Goal: Task Accomplishment & Management: Complete application form

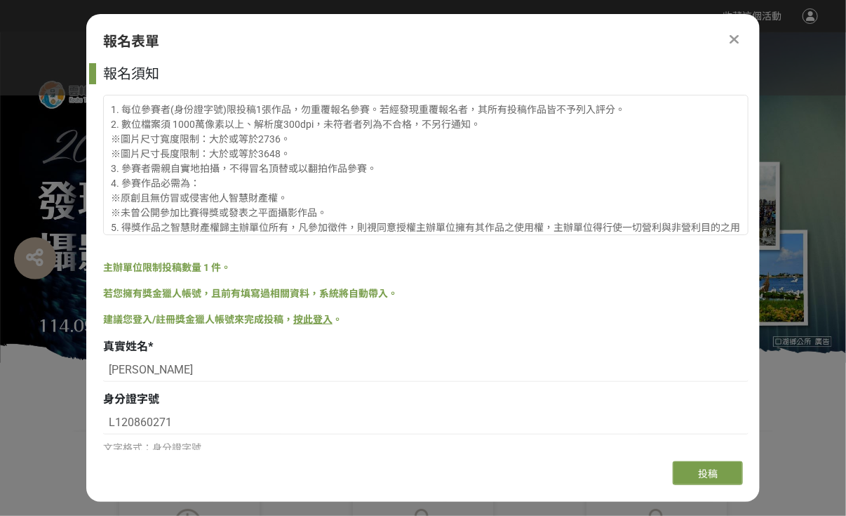
scroll to position [561, 0]
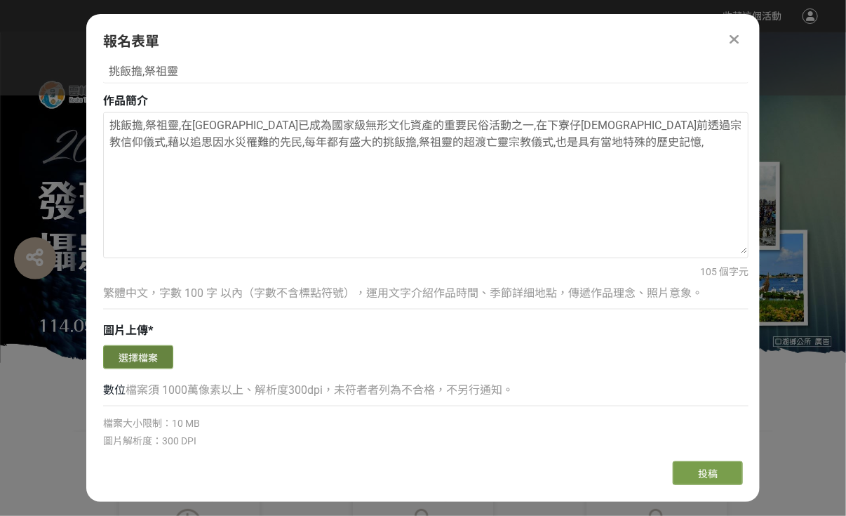
click at [138, 356] on button "選擇檔案" at bounding box center [138, 357] width 70 height 24
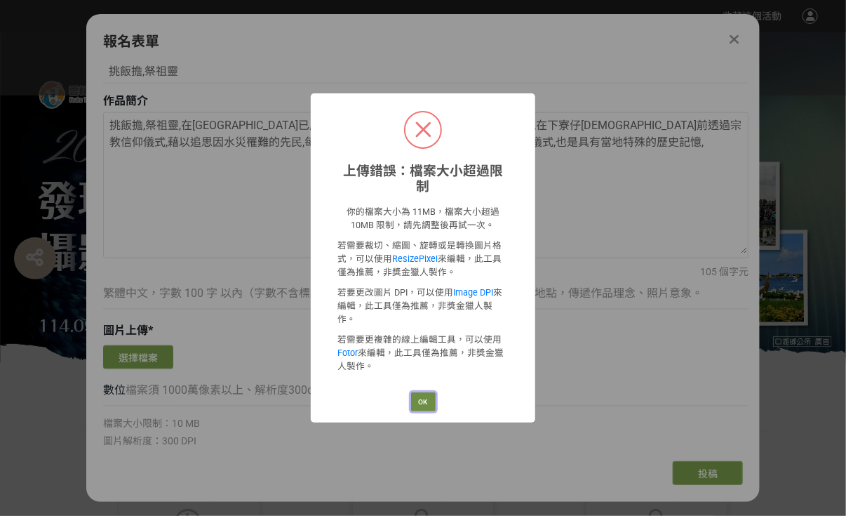
click at [418, 392] on button "OK" at bounding box center [423, 402] width 25 height 20
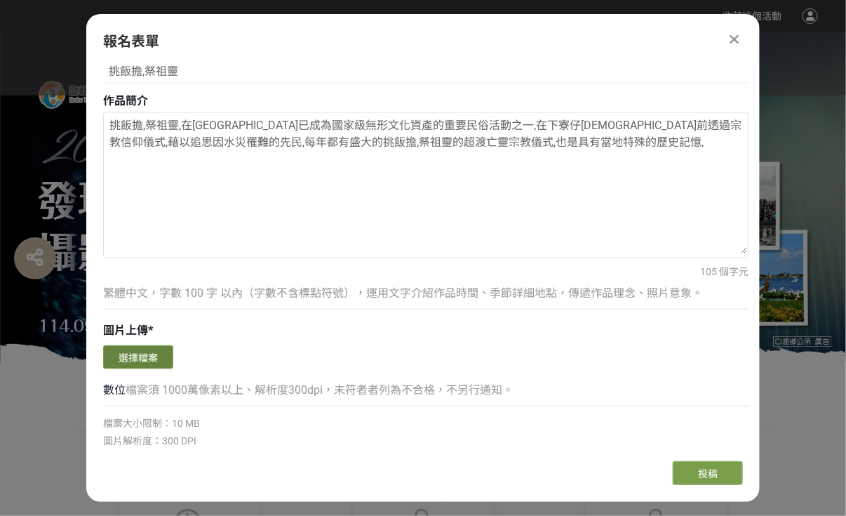
click at [157, 361] on button "選擇檔案" at bounding box center [138, 357] width 70 height 24
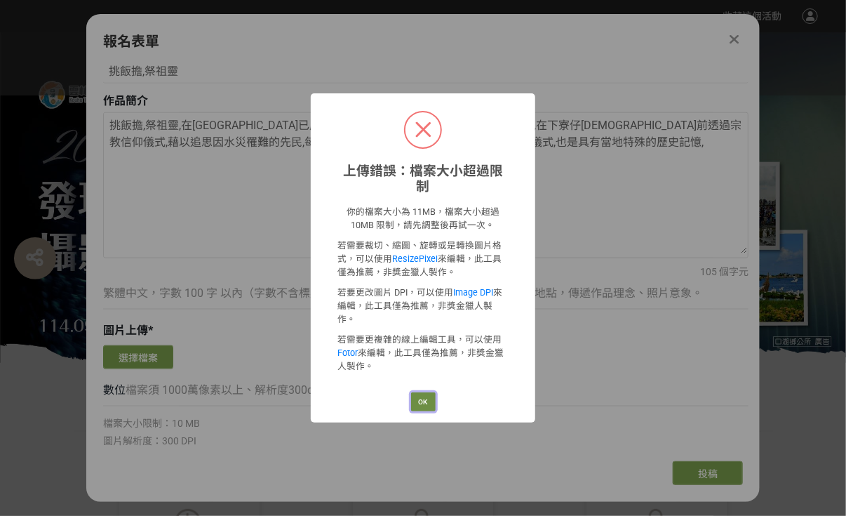
click at [420, 392] on button "OK" at bounding box center [423, 402] width 25 height 20
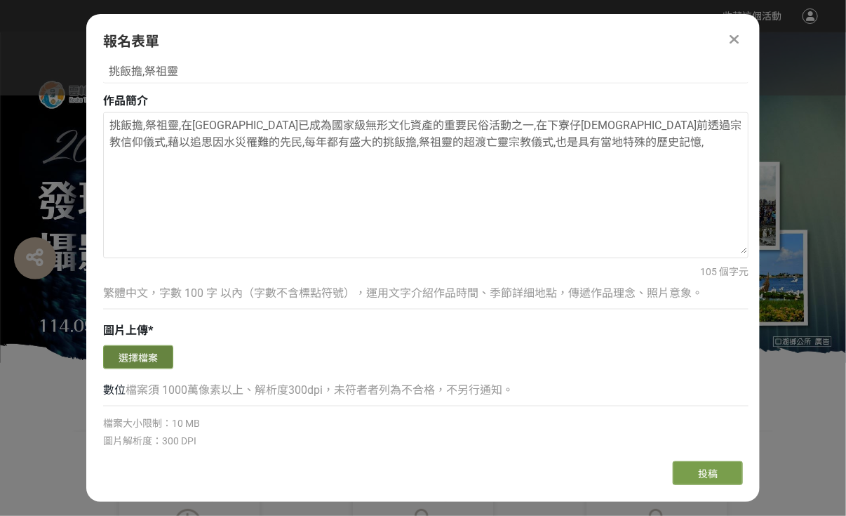
click at [156, 353] on button "選擇檔案" at bounding box center [138, 357] width 70 height 24
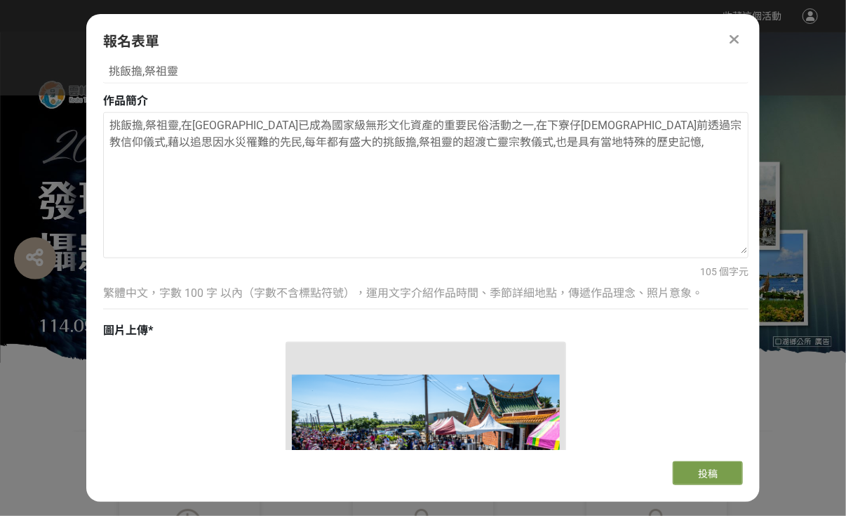
scroll to position [912, 0]
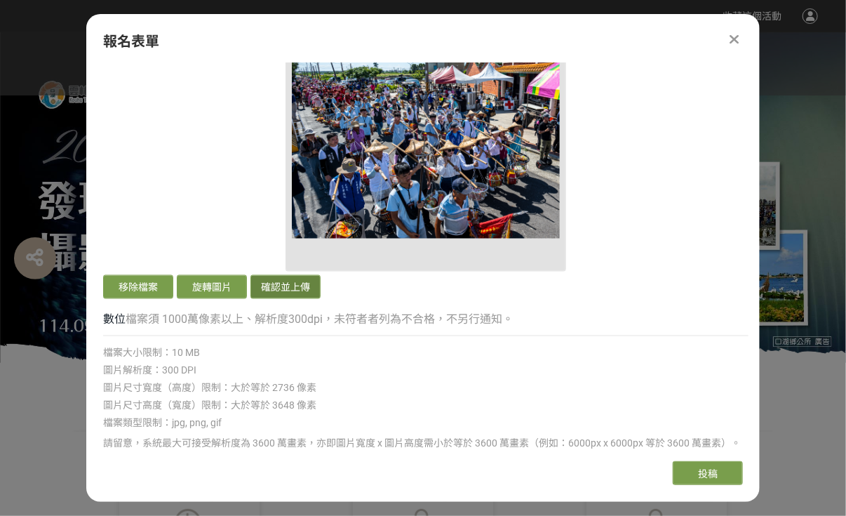
click at [295, 286] on button "確認並上傳" at bounding box center [285, 287] width 70 height 24
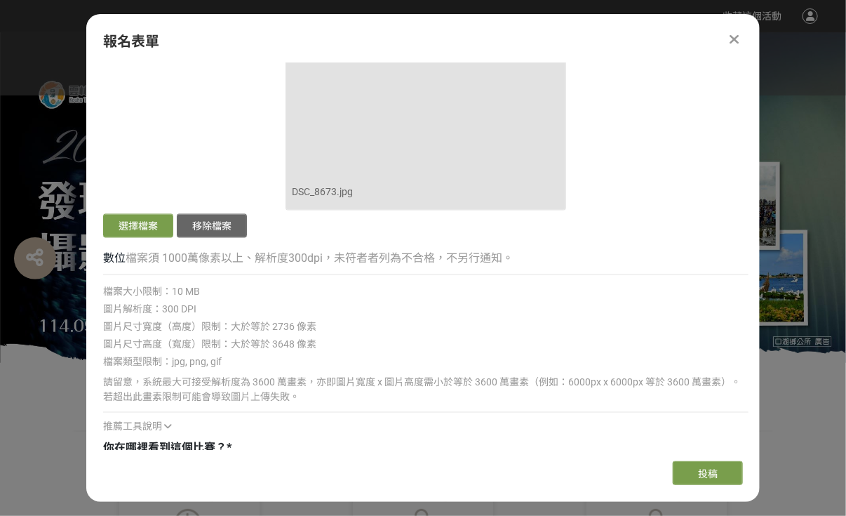
scroll to position [982, 0]
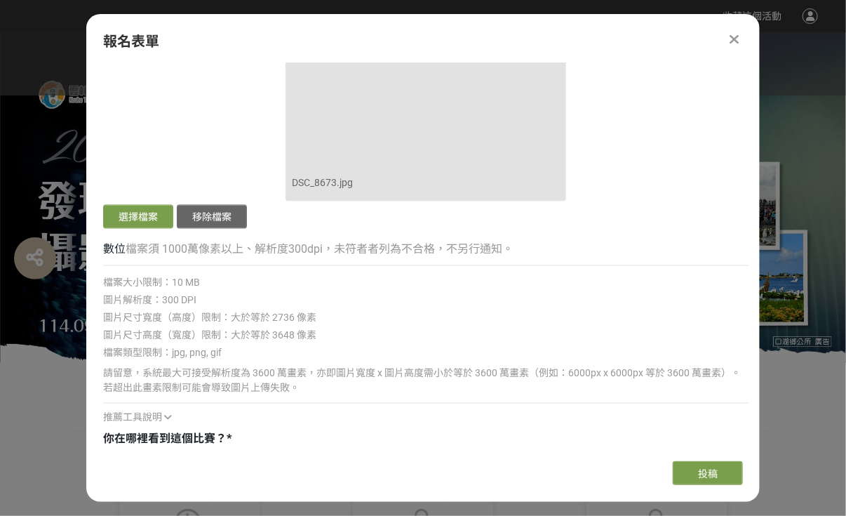
click at [236, 440] on div "你在哪裡看到這個比賽？ *" at bounding box center [425, 439] width 645 height 17
click at [206, 437] on span "你在哪裡看到這個比賽？" at bounding box center [164, 438] width 123 height 13
click at [241, 438] on div "你在哪裡看到這個比賽？ *" at bounding box center [425, 439] width 645 height 17
click at [710, 471] on span "投稿" at bounding box center [708, 473] width 20 height 11
click at [184, 448] on div "你在哪裡看到這個比賽？ * 請選擇... 獎金獵人網站 Facebook / Instagram 校園講座 / 老師系上推薦 電子郵件 海報 他人推薦(親人、…" at bounding box center [425, 454] width 645 height 47
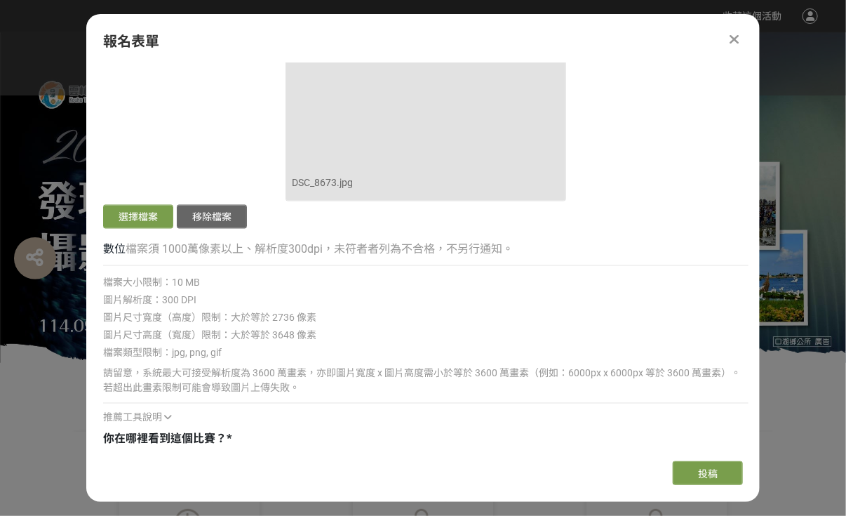
click at [166, 422] on div "推薦工具說明" at bounding box center [425, 417] width 645 height 15
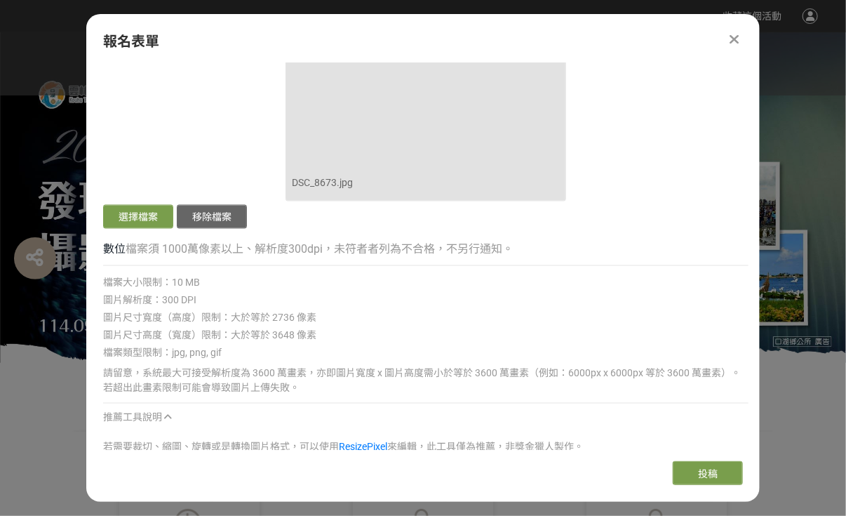
click at [478, 457] on div "報名表單 報名須知 1. 每位參賽者(身份證字號)限投稿1張作品，勿重覆報名參賽。若經發現重覆報名者，其所有投稿作品皆不予列入評分。 2. 數位檔案須 100…" at bounding box center [422, 257] width 673 height 487
click at [706, 475] on span "投稿" at bounding box center [708, 473] width 20 height 11
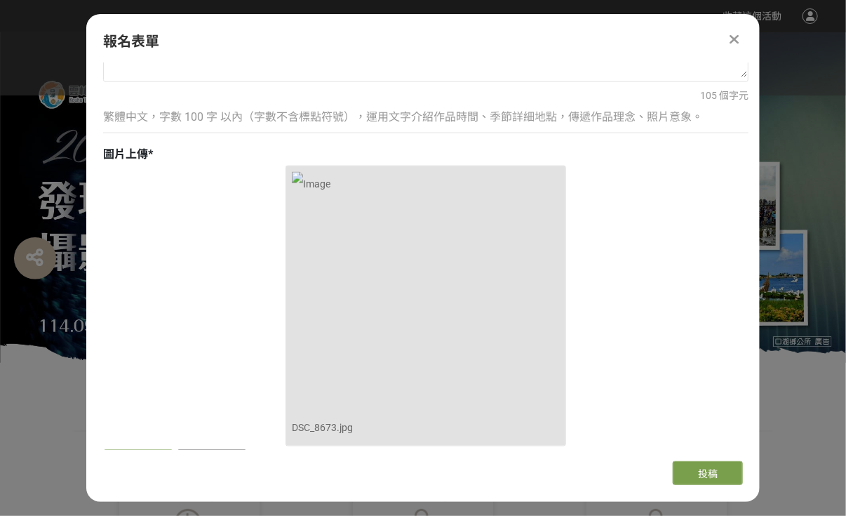
scroll to position [912, 0]
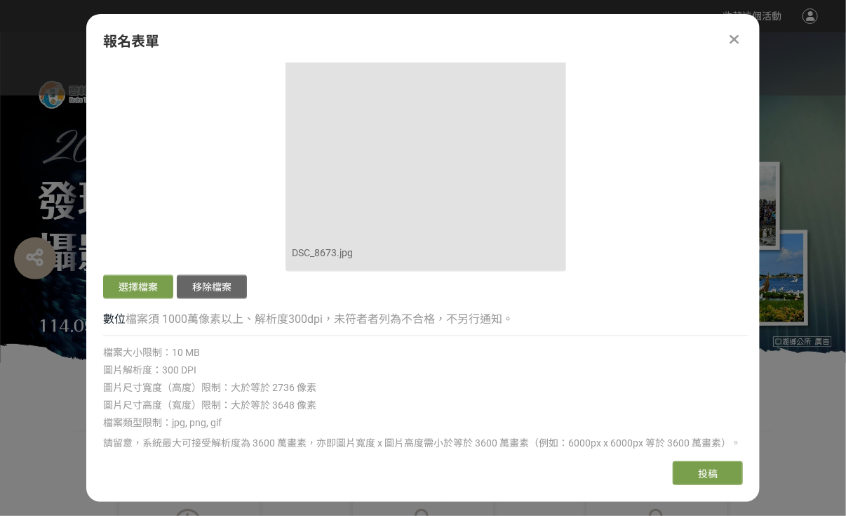
click at [238, 370] on div "圖片解析度：300 DPI" at bounding box center [425, 370] width 645 height 15
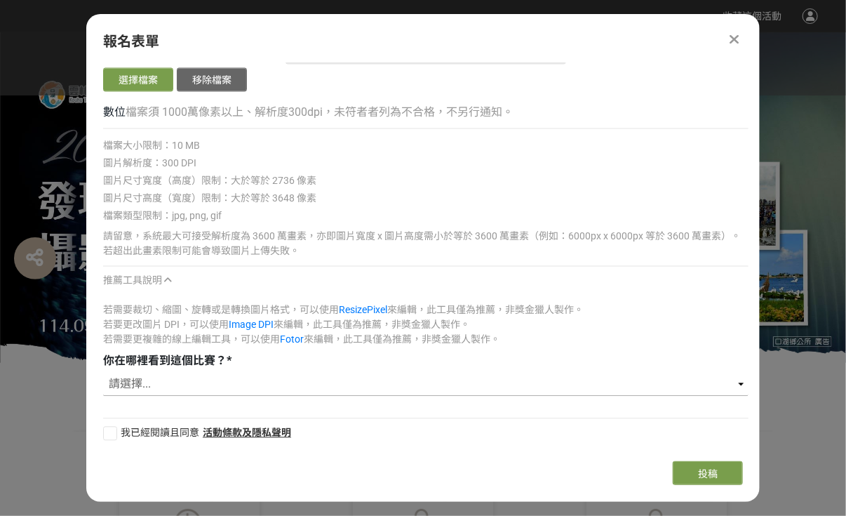
click at [168, 381] on select "請選擇... 獎金獵人網站 Facebook / Instagram 校園講座 / 老師系上推薦 電子郵件 海報 他人推薦(親人、同事、朋友...等) 其他" at bounding box center [425, 384] width 645 height 24
click at [154, 382] on select "請選擇... 獎金獵人網站 Facebook / Instagram 校園講座 / 老師系上推薦 電子郵件 海報 他人推薦(親人、同事、朋友...等) 其他" at bounding box center [425, 384] width 645 height 24
click at [151, 382] on select "請選擇... 獎金獵人網站 Facebook / Instagram 校園講座 / 老師系上推薦 電子郵件 海報 他人推薦(親人、同事、朋友...等) 其他" at bounding box center [425, 384] width 645 height 24
select select "海報"
click at [103, 372] on select "請選擇... 獎金獵人網站 Facebook / Instagram 校園講座 / 老師系上推薦 電子郵件 海報 他人推薦(親人、同事、朋友...等) 其他" at bounding box center [425, 384] width 645 height 24
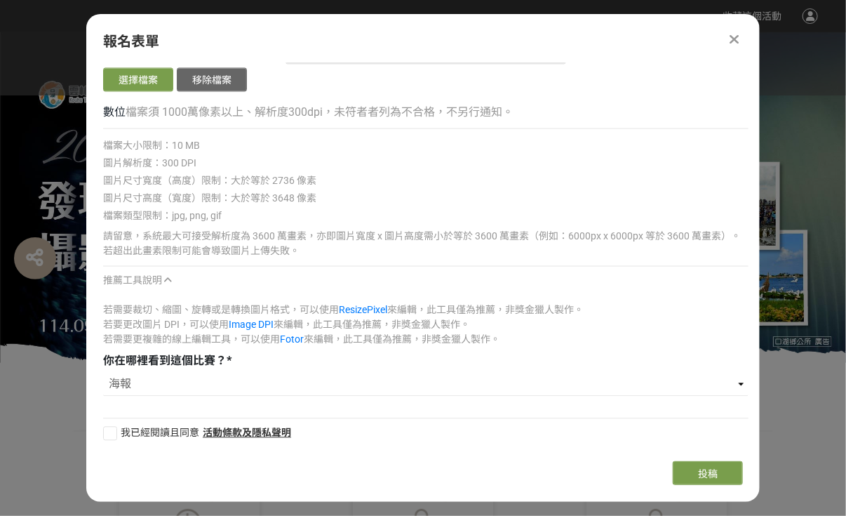
click at [112, 434] on div at bounding box center [110, 433] width 14 height 14
checkbox input "true"
click at [714, 473] on span "投稿" at bounding box center [708, 473] width 20 height 11
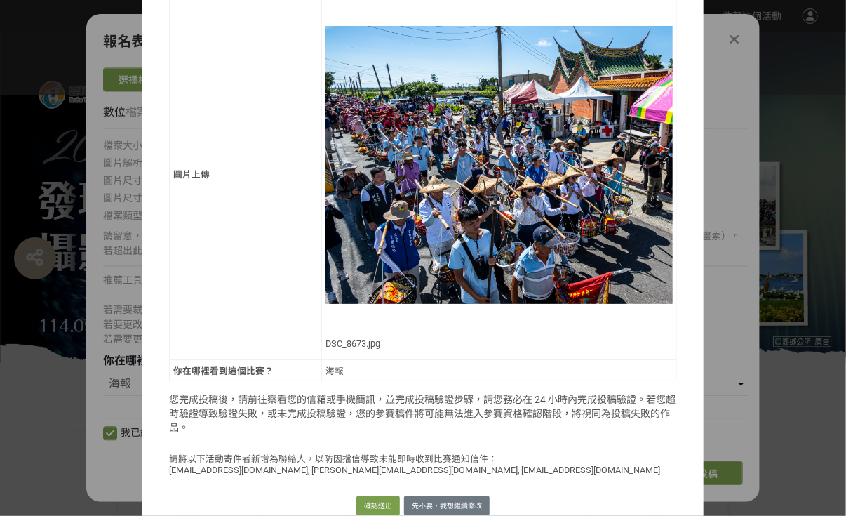
scroll to position [293, 0]
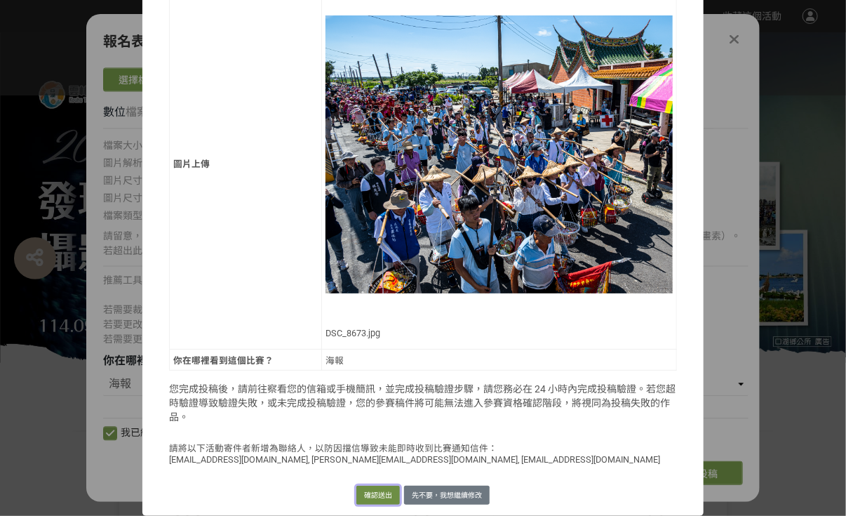
click at [372, 490] on button "確認送出" at bounding box center [377, 495] width 43 height 20
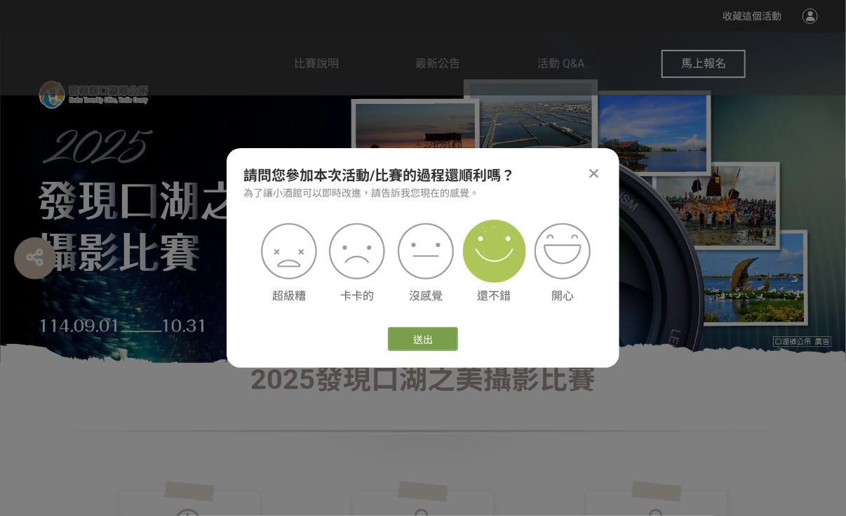
click at [495, 274] on img at bounding box center [494, 251] width 63 height 63
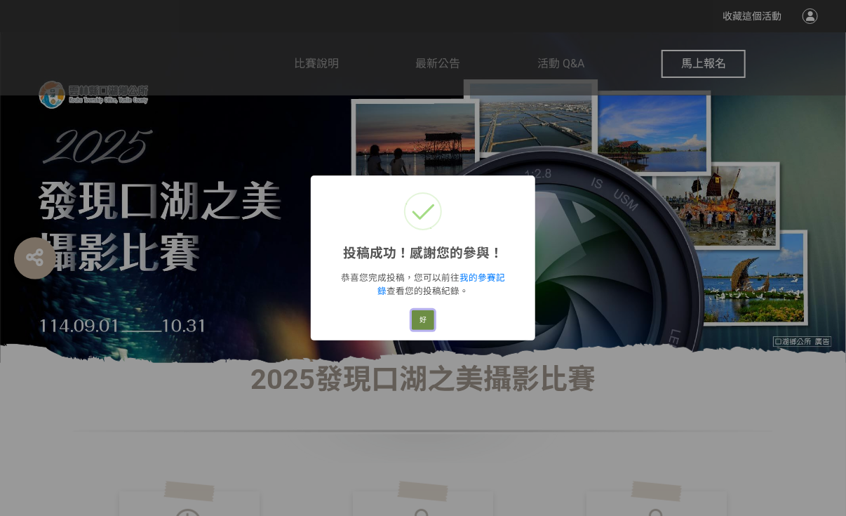
click at [426, 319] on button "好" at bounding box center [423, 320] width 22 height 20
